Goal: Find specific page/section: Find specific page/section

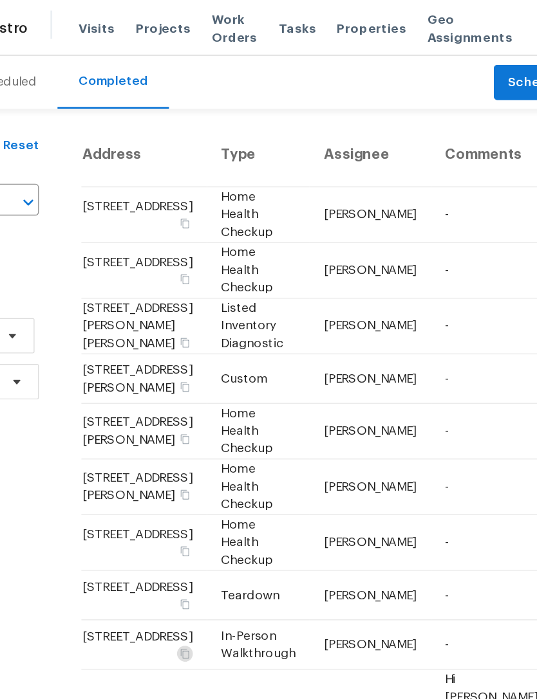
scroll to position [0, 32]
click at [311, 20] on span "Properties" at bounding box center [336, 20] width 50 height 13
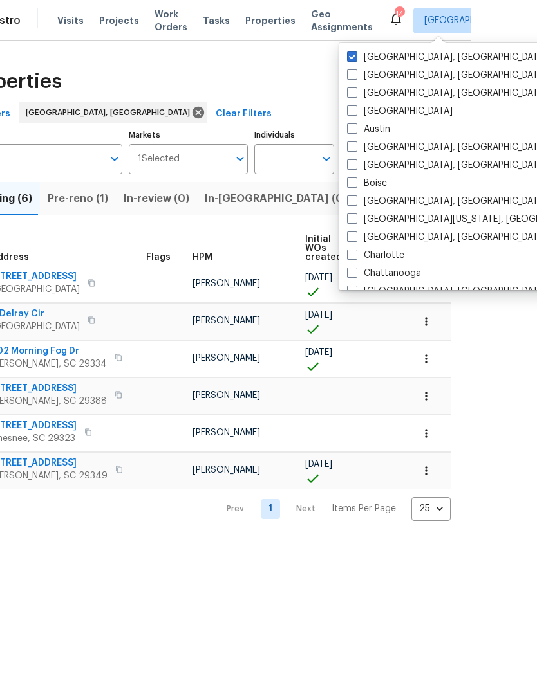
click at [357, 240] on span at bounding box center [352, 237] width 10 height 10
click at [355, 239] on input "[GEOGRAPHIC_DATA], [GEOGRAPHIC_DATA]" at bounding box center [351, 235] width 8 height 8
checkbox input "true"
click at [357, 53] on span at bounding box center [352, 56] width 10 height 10
click at [355, 53] on input "[GEOGRAPHIC_DATA], [GEOGRAPHIC_DATA]" at bounding box center [351, 55] width 8 height 8
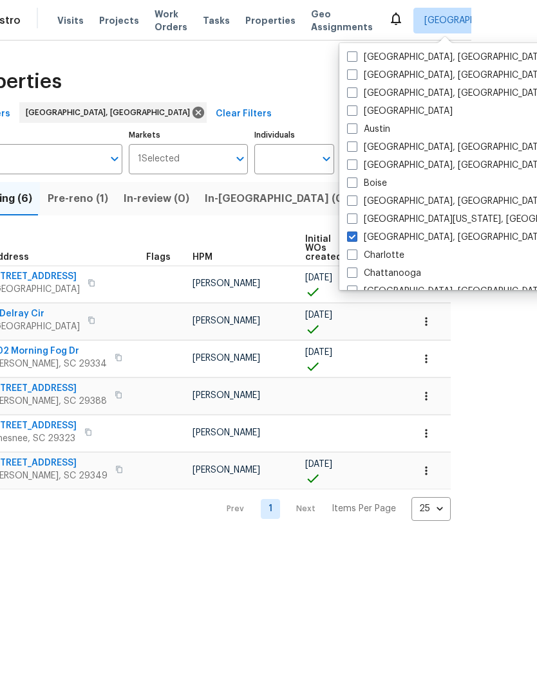
checkbox input "false"
click at [364, 80] on div "Properties" at bounding box center [202, 81] width 495 height 41
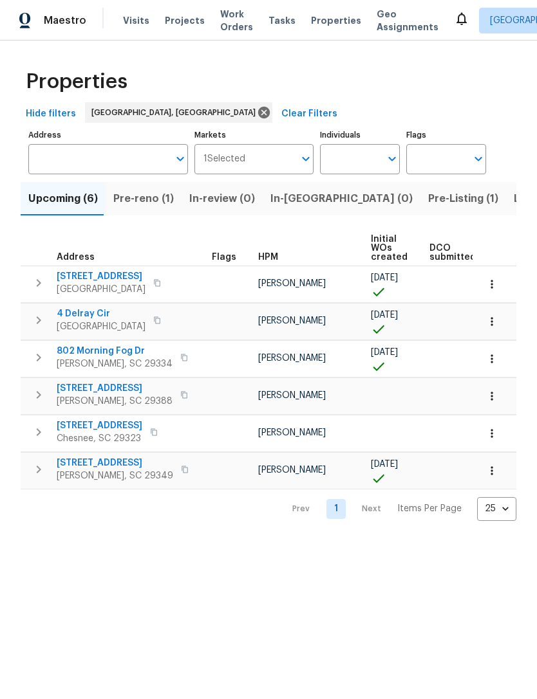
click at [132, 22] on span "Visits" at bounding box center [136, 20] width 26 height 13
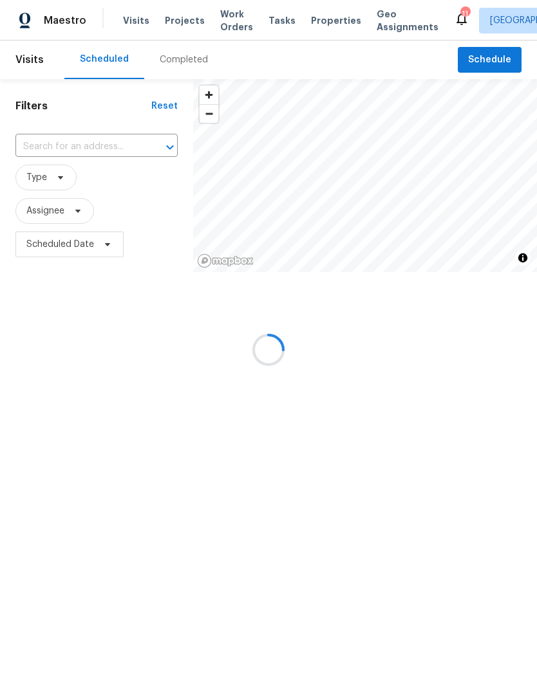
click at [328, 19] on div at bounding box center [268, 349] width 537 height 699
click at [321, 30] on div at bounding box center [268, 349] width 537 height 699
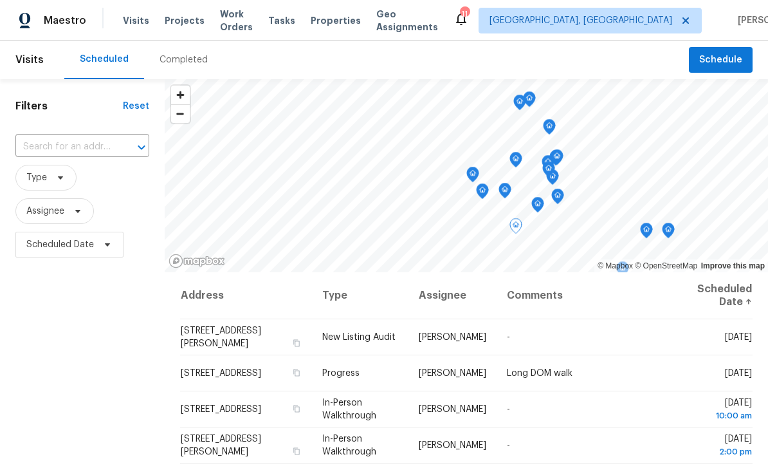
click at [147, 183] on div "Filters Reset ​ Type Assignee Scheduled Date" at bounding box center [82, 363] width 165 height 568
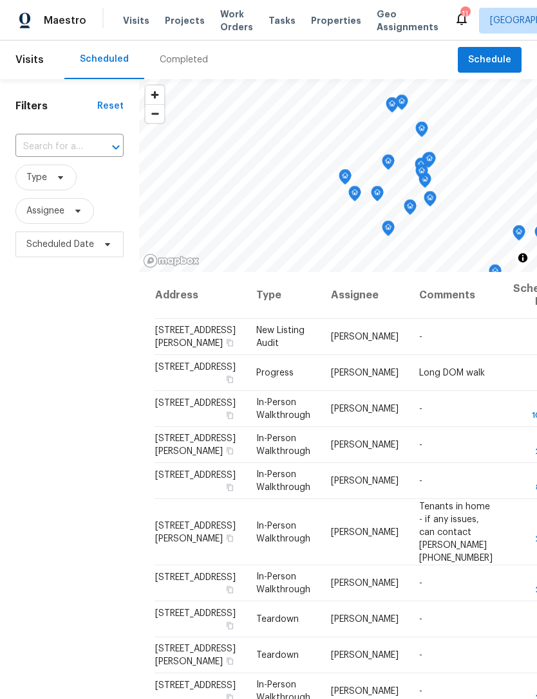
click at [174, 58] on div "Completed" at bounding box center [184, 59] width 48 height 13
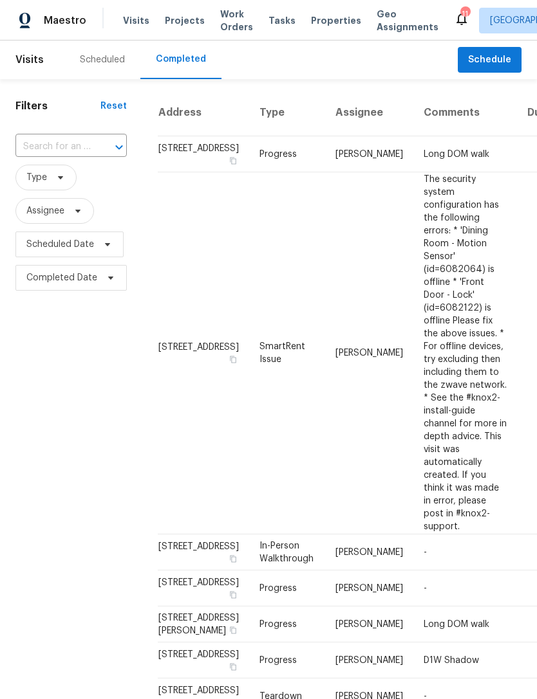
click at [107, 49] on div "Scheduled" at bounding box center [102, 60] width 76 height 39
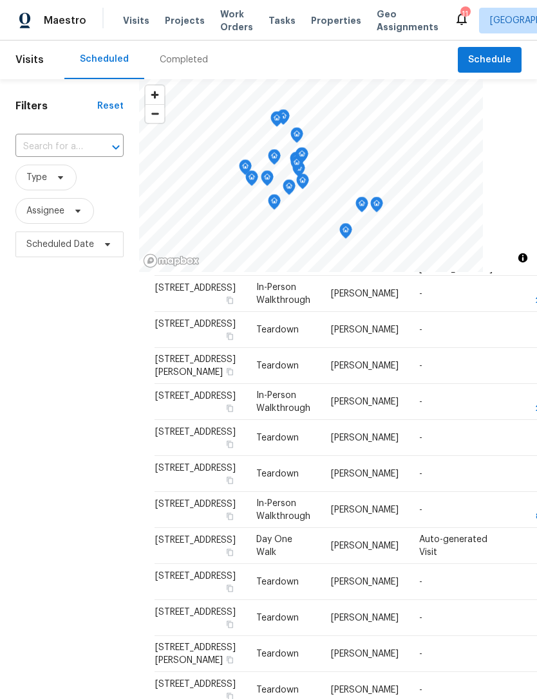
scroll to position [619, 0]
